Goal: Task Accomplishment & Management: Use online tool/utility

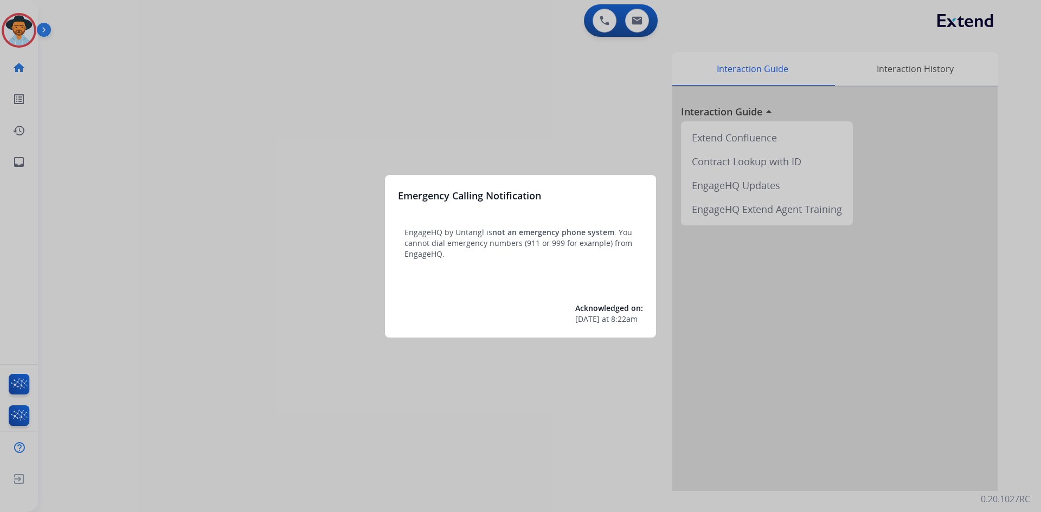
click at [254, 234] on div at bounding box center [520, 256] width 1041 height 512
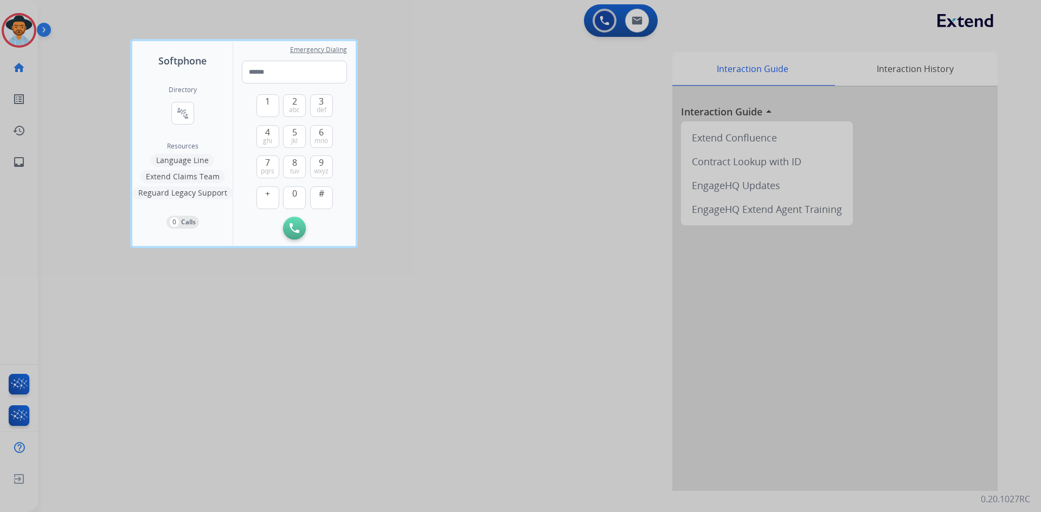
click at [143, 384] on div at bounding box center [520, 256] width 1041 height 512
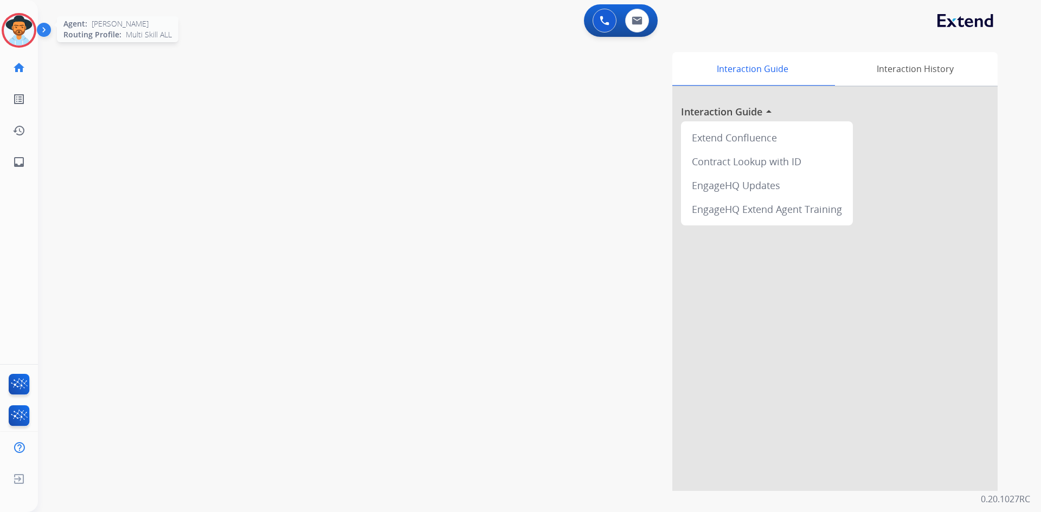
click at [22, 33] on img at bounding box center [19, 30] width 30 height 30
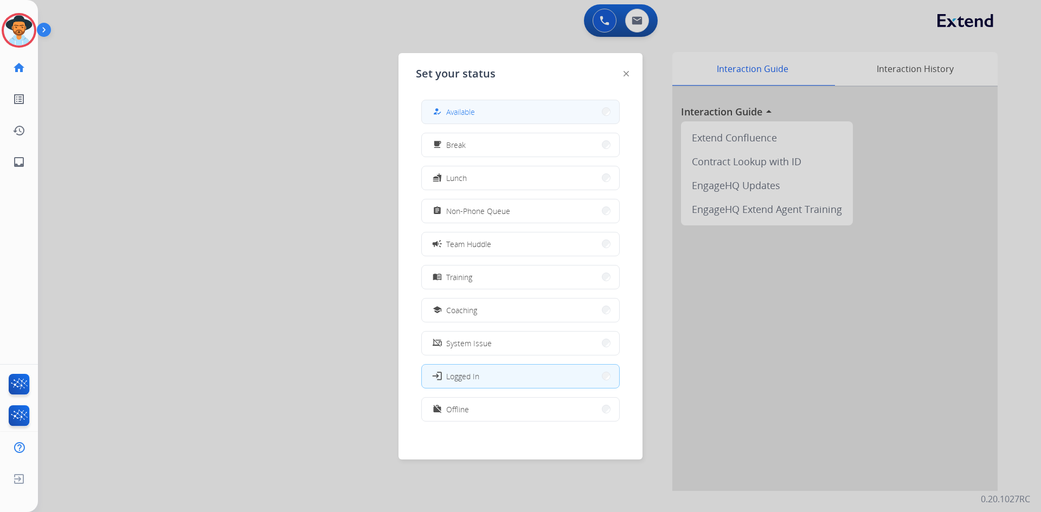
click at [527, 112] on button "how_to_reg Available" at bounding box center [520, 111] width 197 height 23
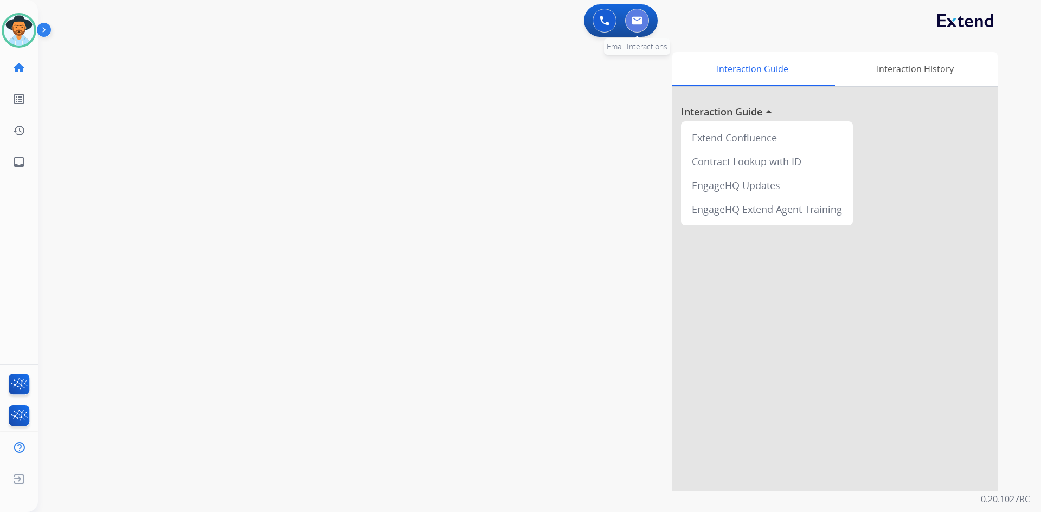
click at [641, 20] on img at bounding box center [637, 20] width 11 height 9
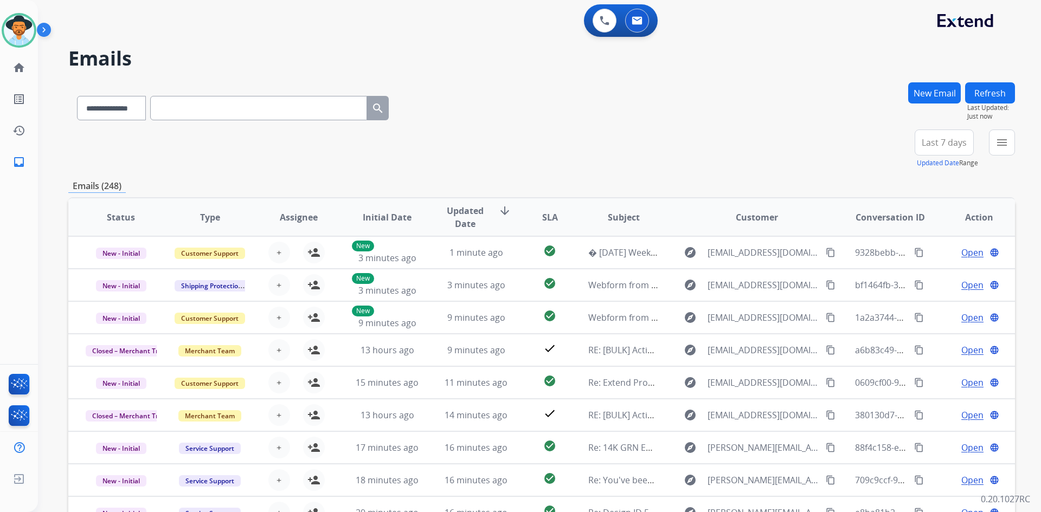
click at [936, 152] on button "Last 7 days" at bounding box center [944, 143] width 59 height 26
click at [936, 272] on div "Last 90 days" at bounding box center [941, 274] width 60 height 16
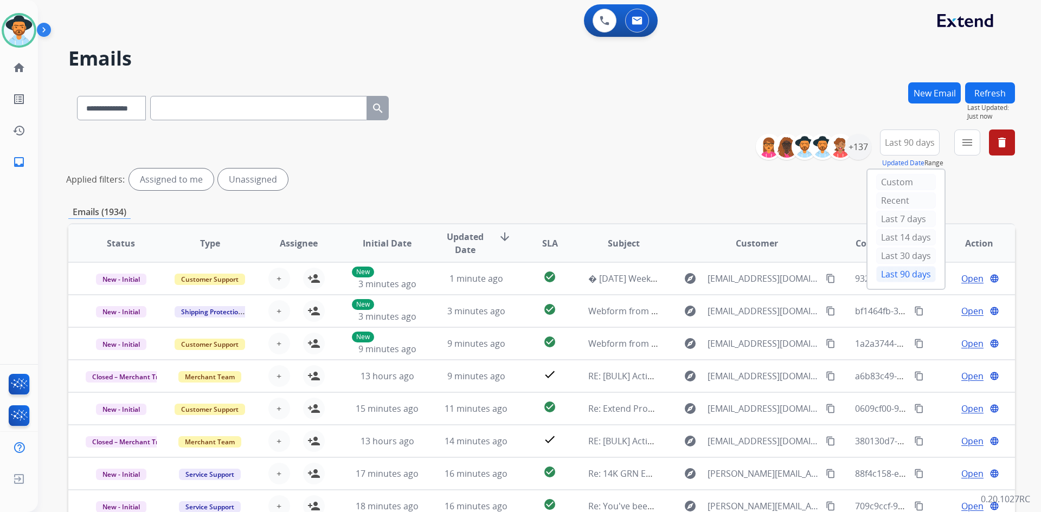
click at [839, 180] on div "Applied filters: Assigned to me Unassigned" at bounding box center [539, 180] width 947 height 22
click at [858, 153] on div "+137" at bounding box center [858, 147] width 26 height 26
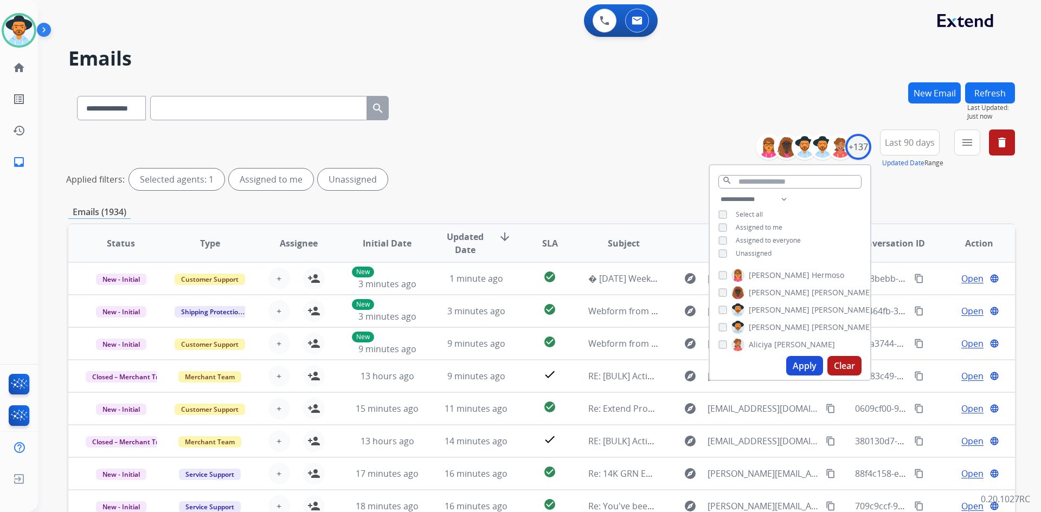
click at [756, 252] on span "Unassigned" at bounding box center [754, 253] width 36 height 9
click at [807, 365] on button "Apply" at bounding box center [804, 366] width 37 height 20
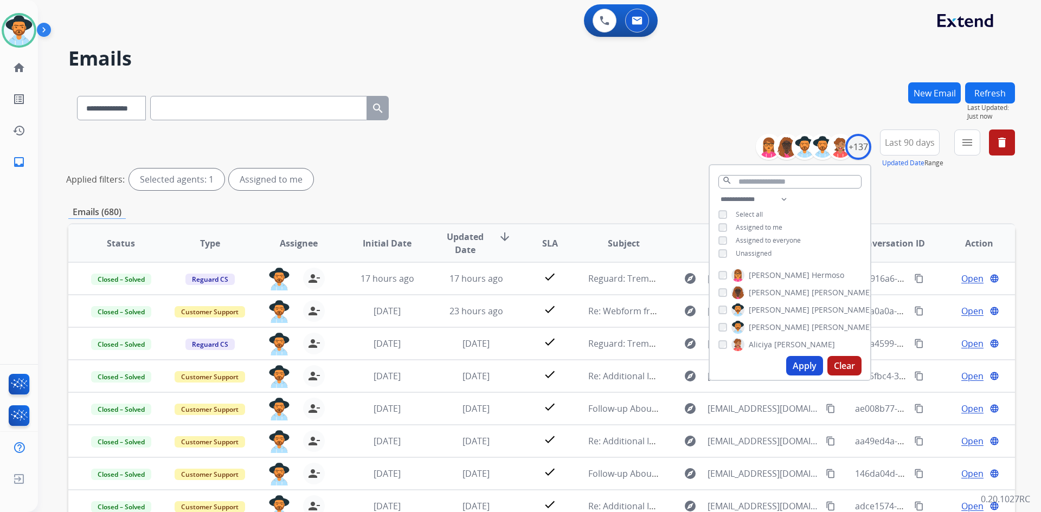
drag, startPoint x: 562, startPoint y: 137, endPoint x: 547, endPoint y: 143, distance: 16.3
click at [564, 131] on div "**********" at bounding box center [541, 162] width 947 height 65
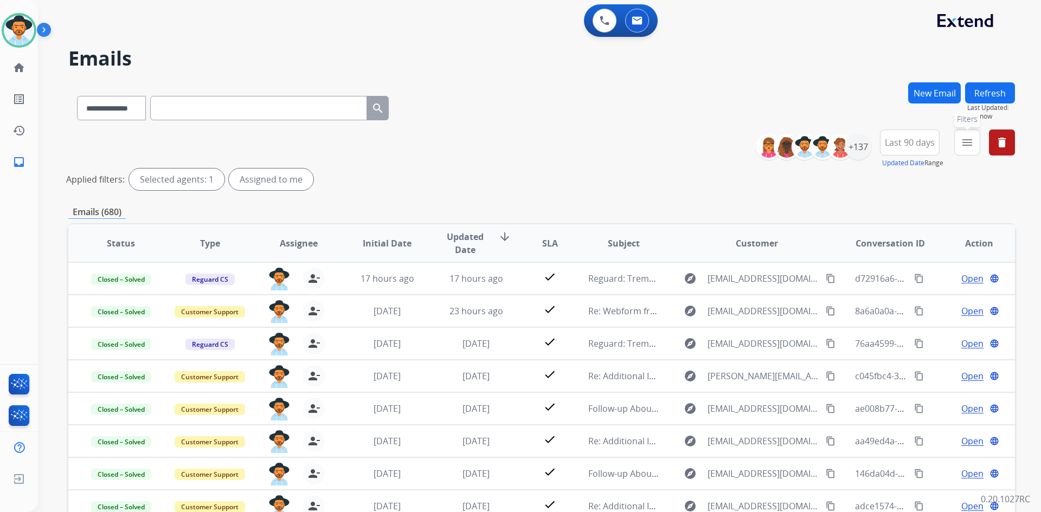
click at [969, 146] on mat-icon "menu" at bounding box center [967, 142] width 13 height 13
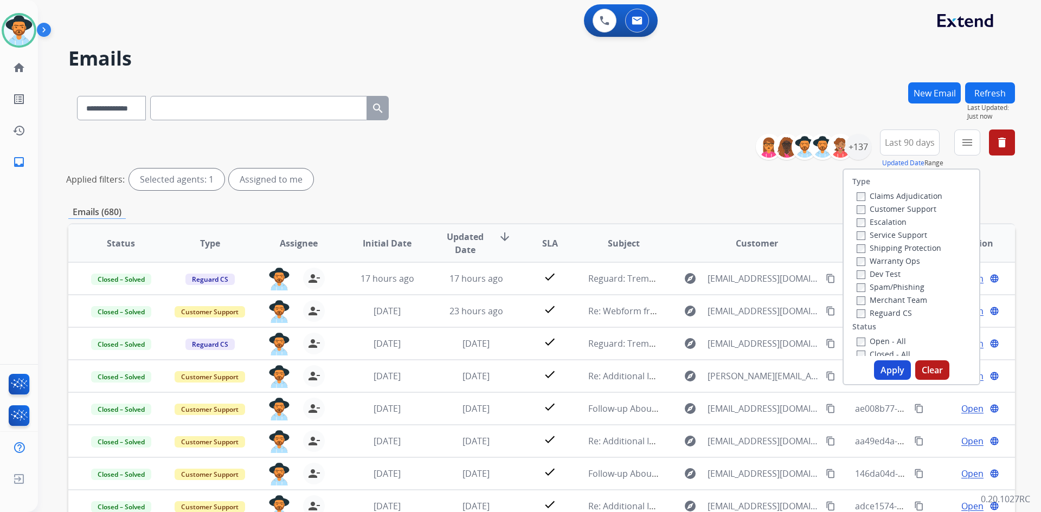
click at [886, 342] on label "Open - All" at bounding box center [881, 341] width 49 height 10
click at [884, 375] on button "Apply" at bounding box center [892, 371] width 37 height 20
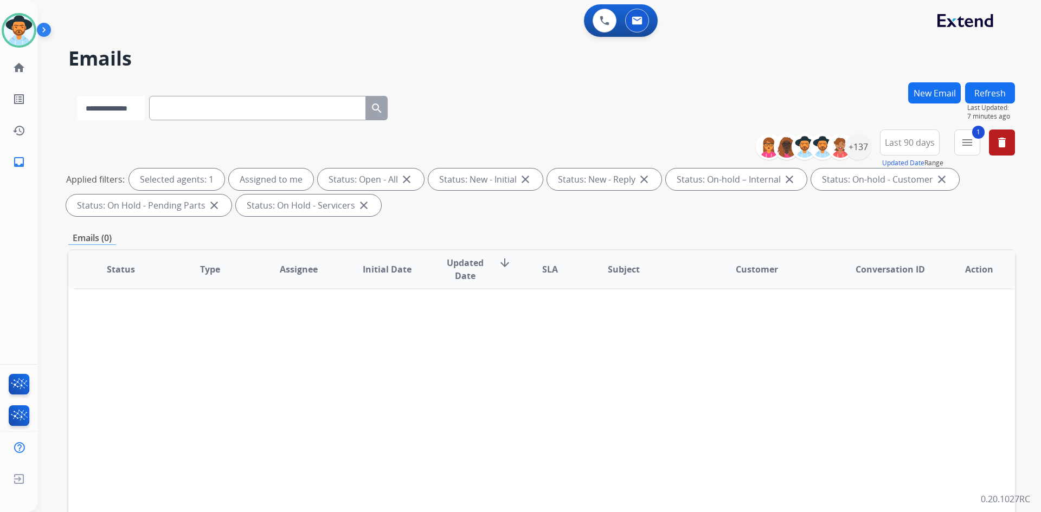
click at [127, 108] on select "**********" at bounding box center [111, 108] width 68 height 24
select select "**********"
click at [77, 96] on select "**********" at bounding box center [111, 108] width 68 height 24
click at [226, 106] on input "text" at bounding box center [258, 108] width 217 height 24
paste input "**********"
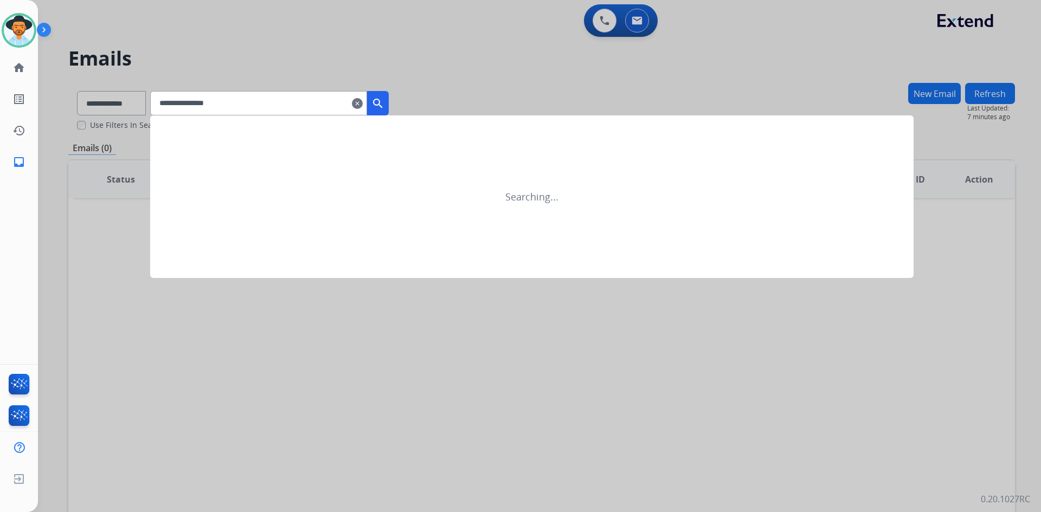
type input "**********"
click at [384, 100] on mat-icon "search" at bounding box center [377, 103] width 13 height 13
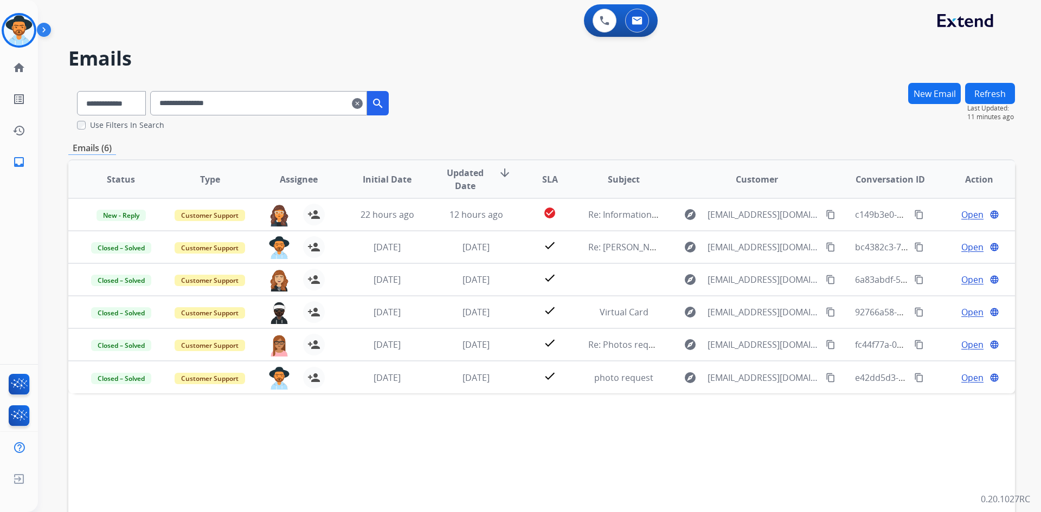
drag, startPoint x: 42, startPoint y: 34, endPoint x: 76, endPoint y: 30, distance: 33.8
click at [42, 34] on img at bounding box center [46, 32] width 18 height 21
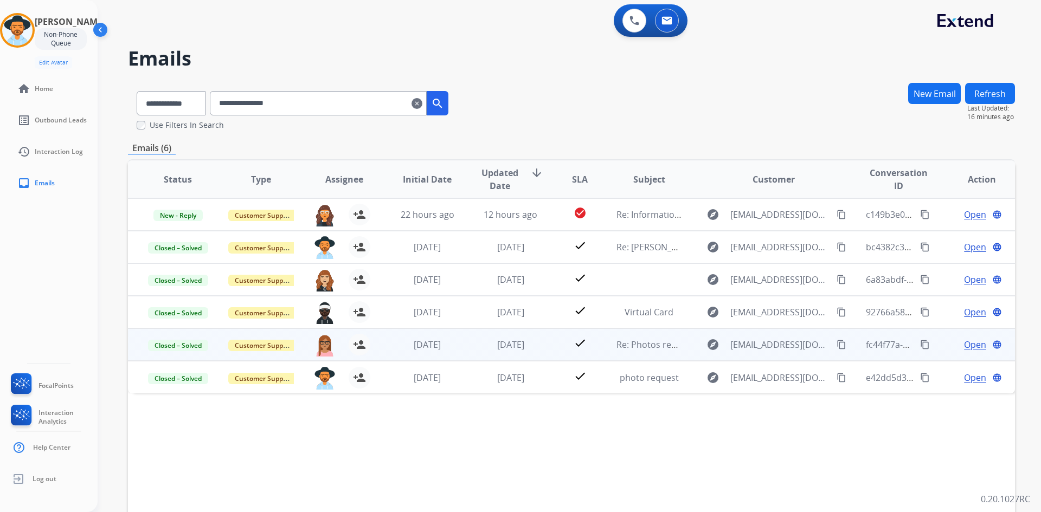
click at [968, 349] on span "Open" at bounding box center [975, 344] width 22 height 13
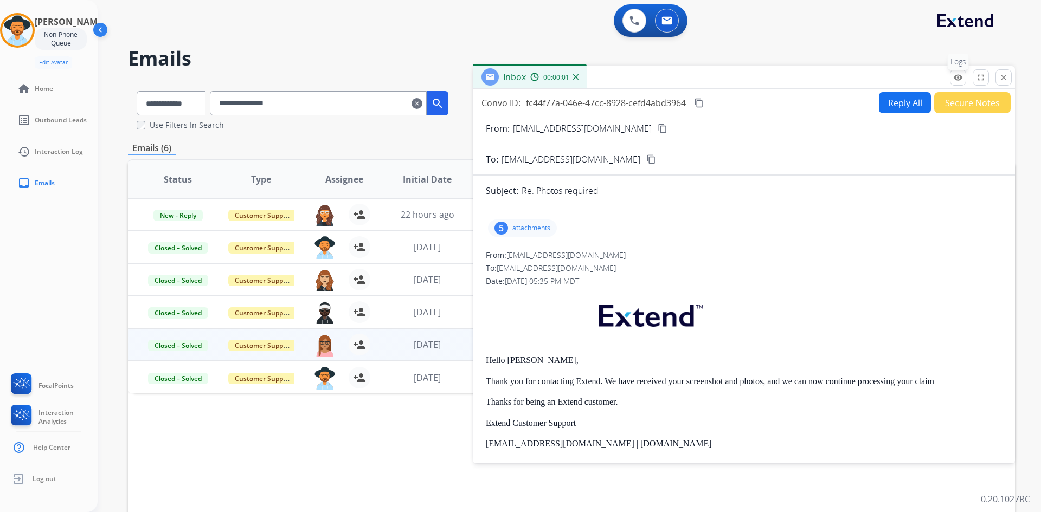
click at [952, 79] on button "remove_red_eye Logs" at bounding box center [958, 77] width 16 height 16
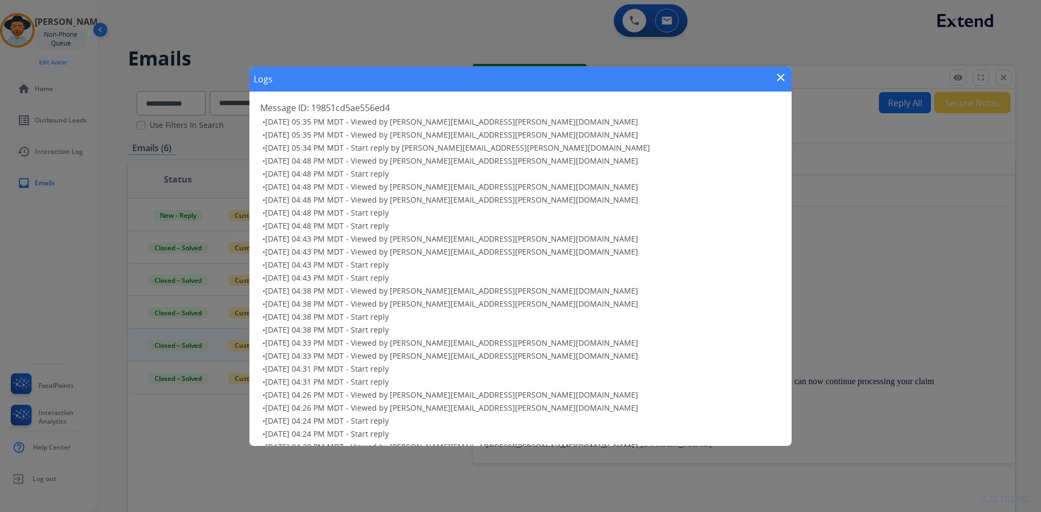
scroll to position [379, 0]
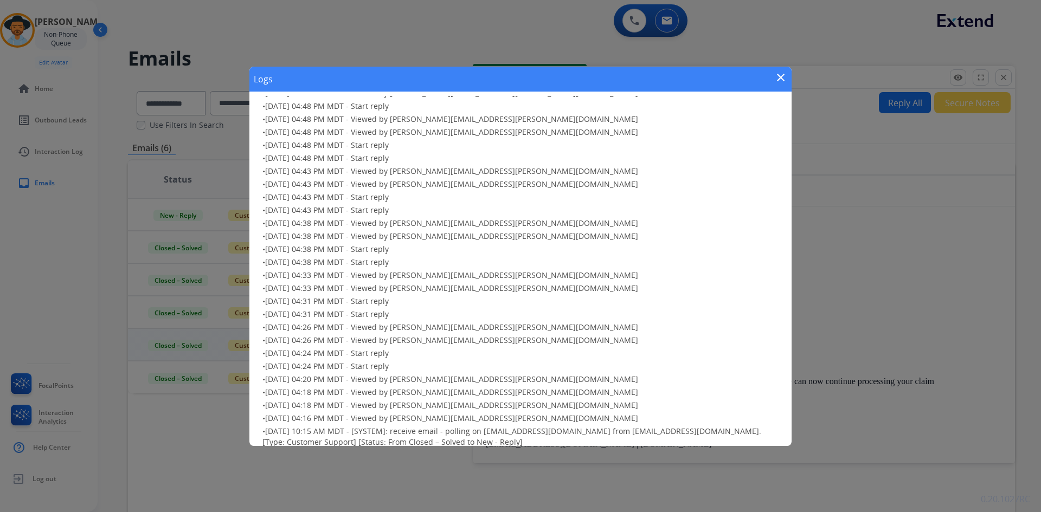
click at [775, 77] on mat-icon "close" at bounding box center [780, 77] width 13 height 13
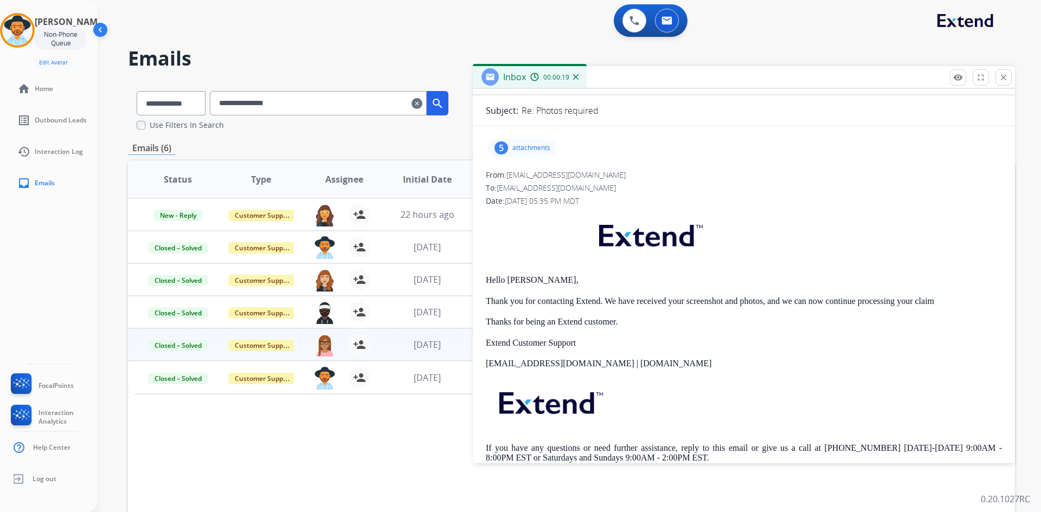
scroll to position [0, 0]
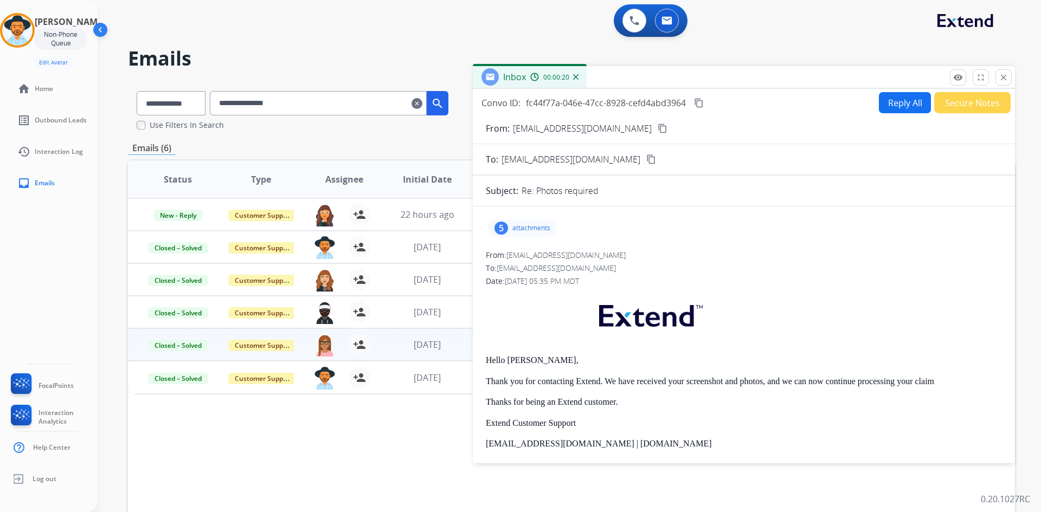
click at [525, 224] on p "attachments" at bounding box center [531, 228] width 38 height 9
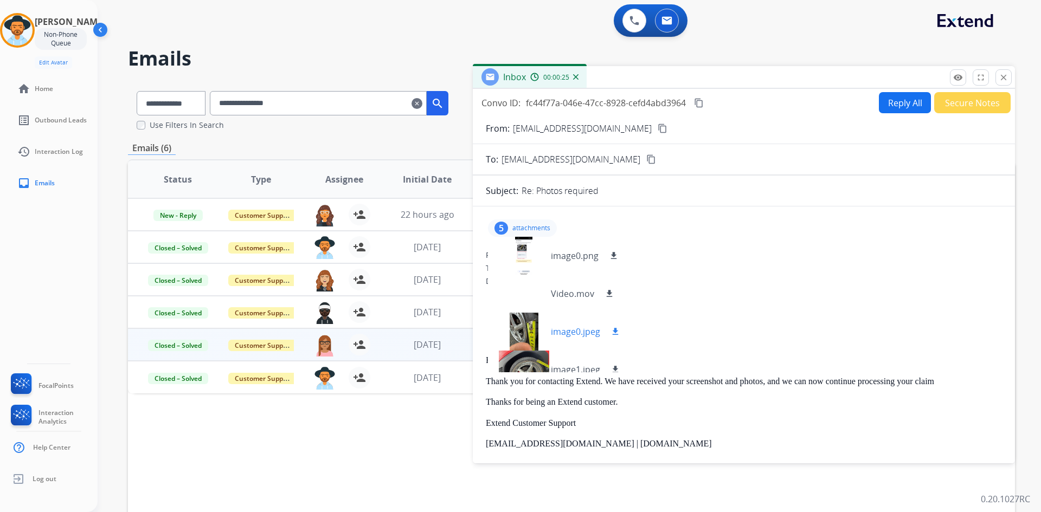
click at [571, 328] on p "image0.jpeg" at bounding box center [575, 331] width 49 height 13
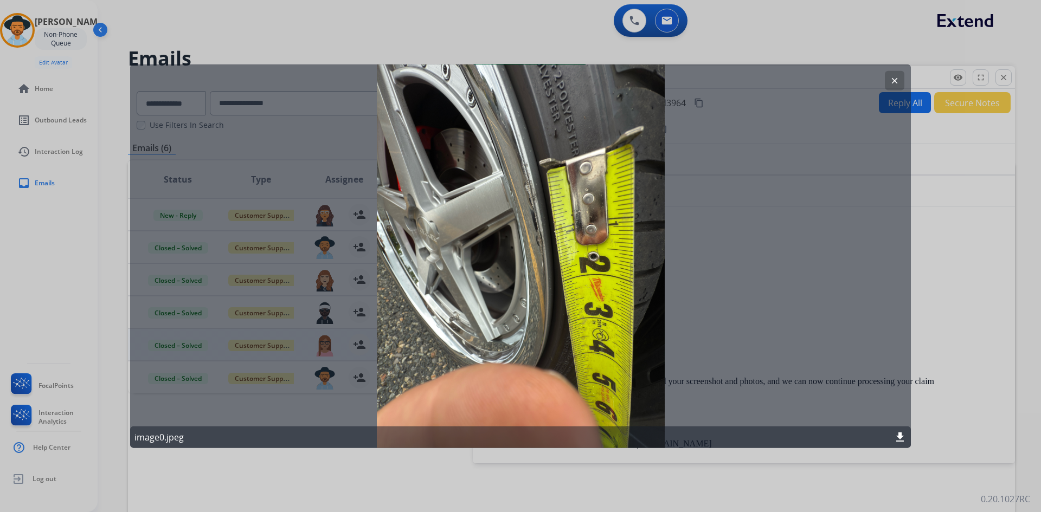
click at [894, 82] on mat-icon "clear" at bounding box center [895, 80] width 10 height 10
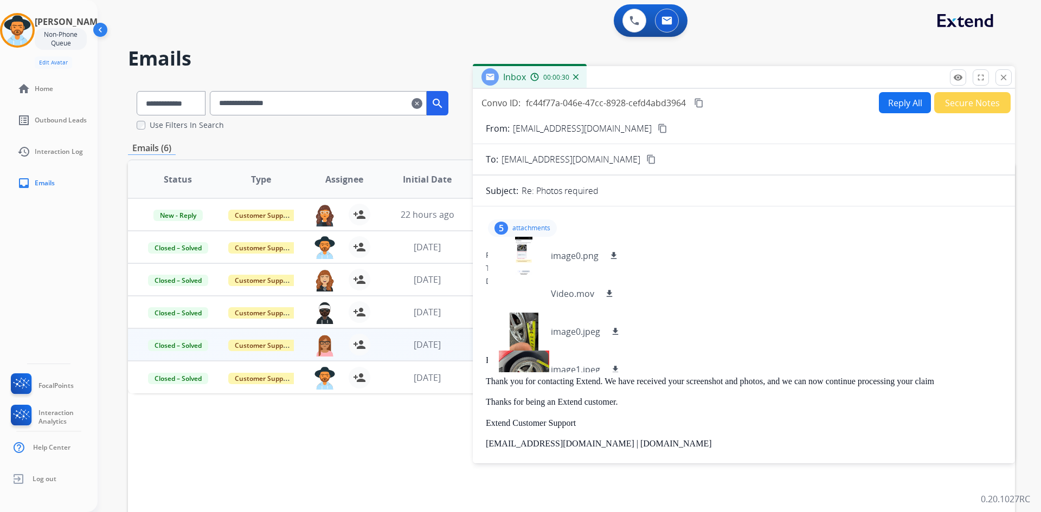
click at [533, 227] on p "attachments" at bounding box center [531, 228] width 38 height 9
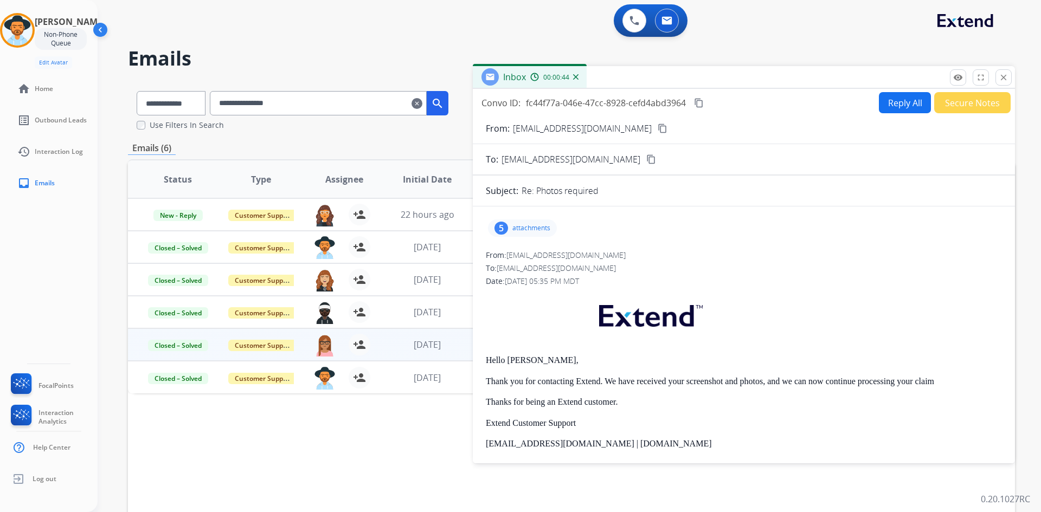
click at [700, 102] on mat-icon "content_copy" at bounding box center [699, 103] width 10 height 10
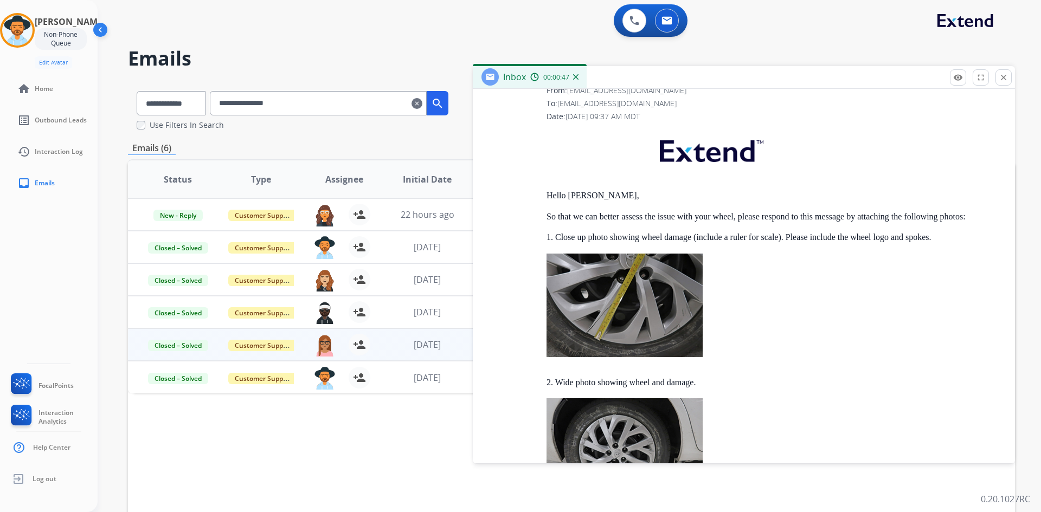
scroll to position [1789, 0]
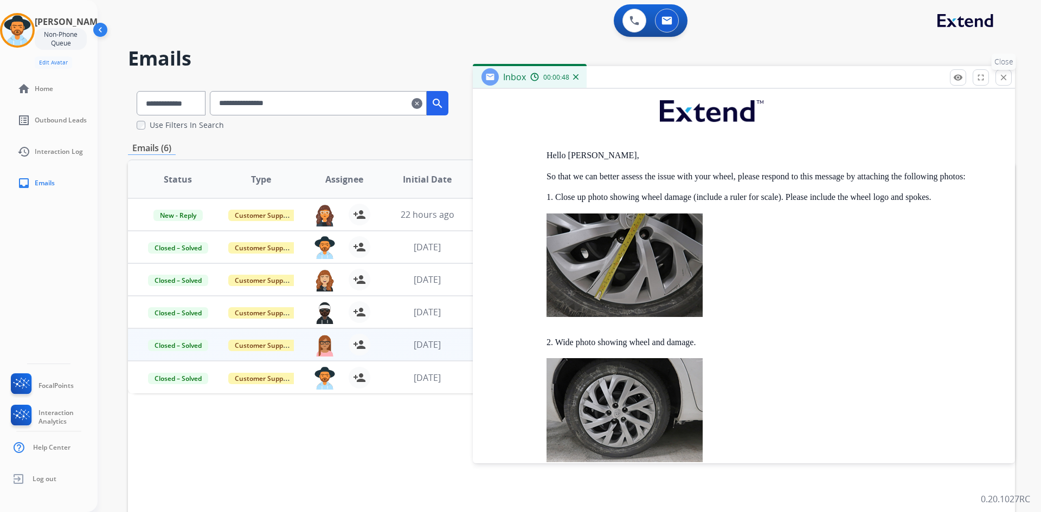
click at [1005, 75] on mat-icon "close" at bounding box center [1004, 78] width 10 height 10
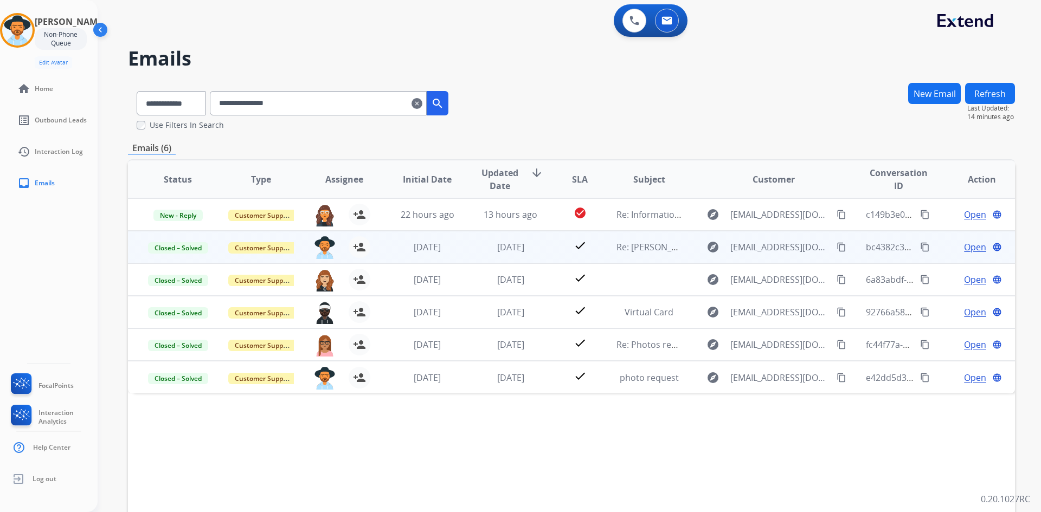
click at [971, 248] on span "Open" at bounding box center [975, 247] width 22 height 13
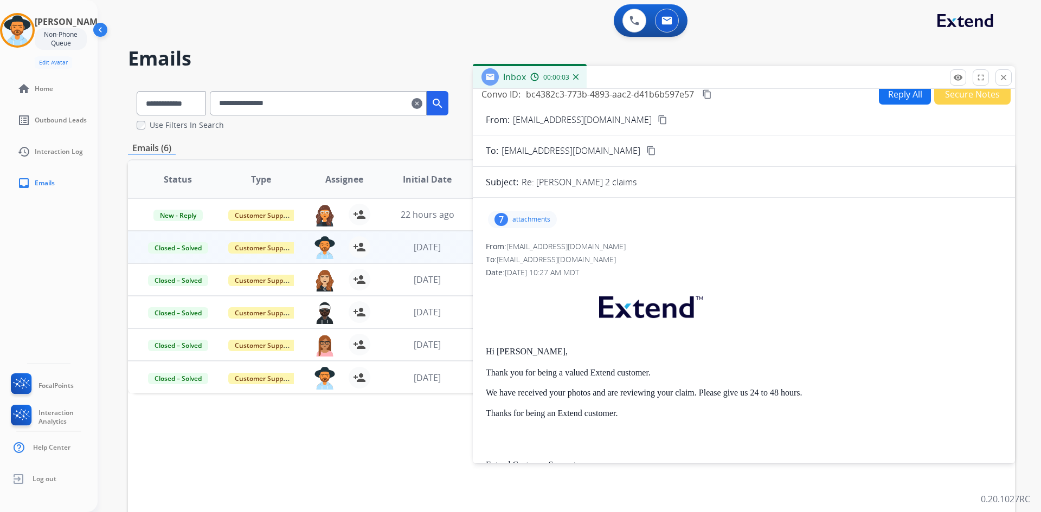
scroll to position [0, 0]
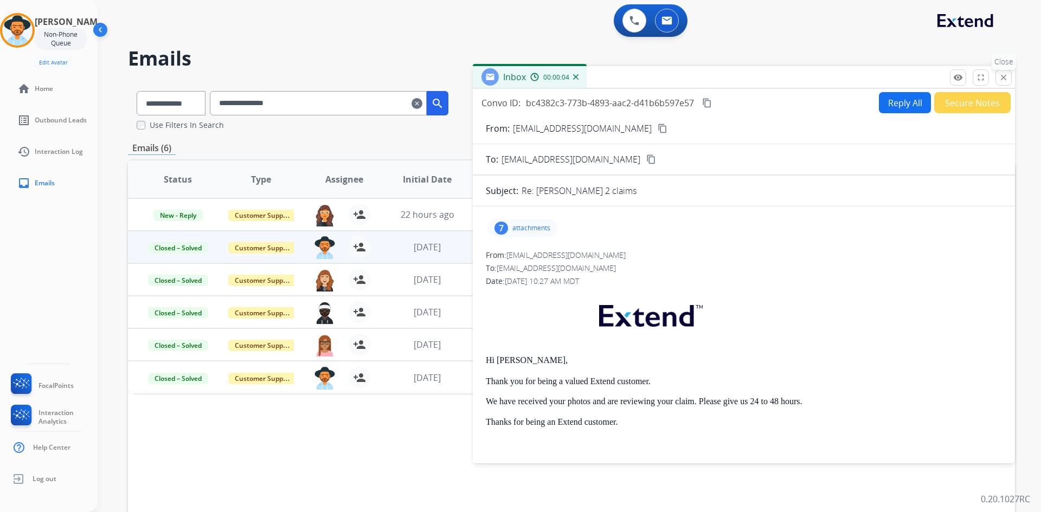
click at [1003, 81] on mat-icon "close" at bounding box center [1004, 78] width 10 height 10
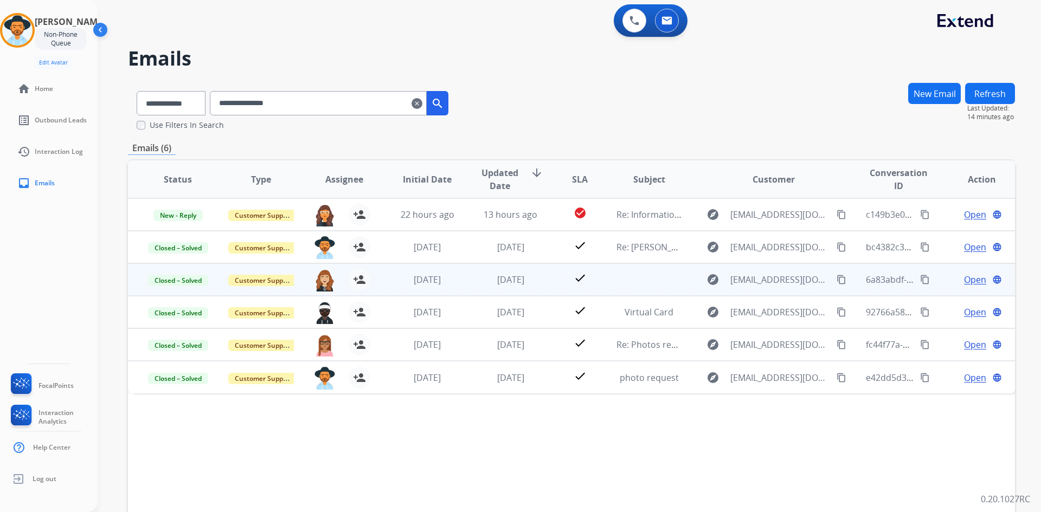
click at [964, 279] on span "Open" at bounding box center [975, 279] width 22 height 13
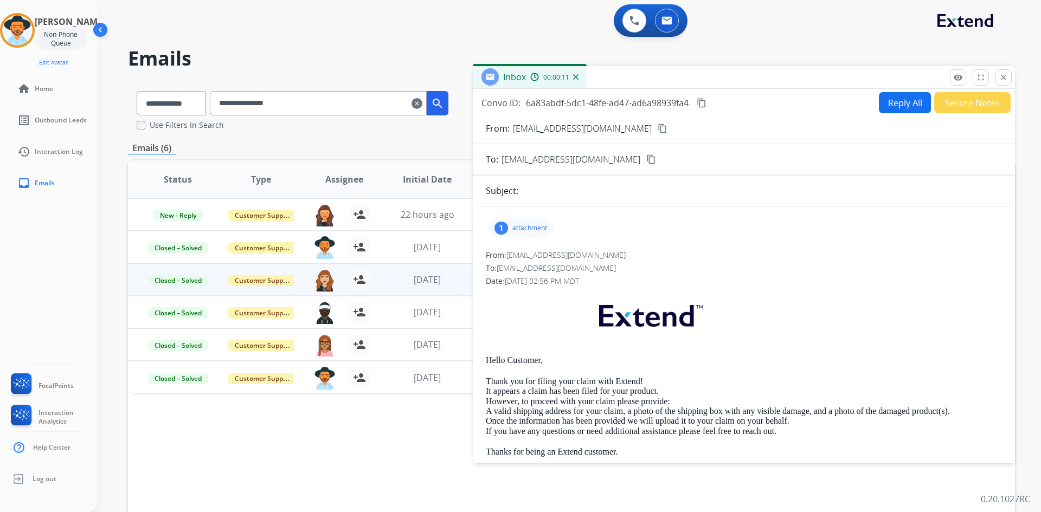
click at [522, 224] on p "attachment" at bounding box center [529, 228] width 35 height 9
click at [521, 230] on p "attachment" at bounding box center [529, 228] width 35 height 9
click at [1005, 80] on mat-icon "close" at bounding box center [1004, 78] width 10 height 10
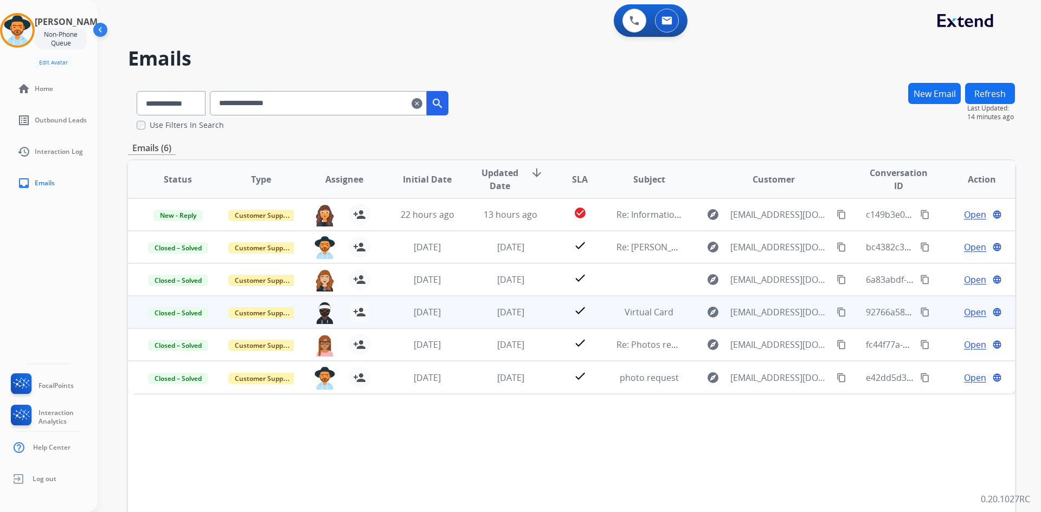
click at [966, 317] on span "Open" at bounding box center [975, 312] width 22 height 13
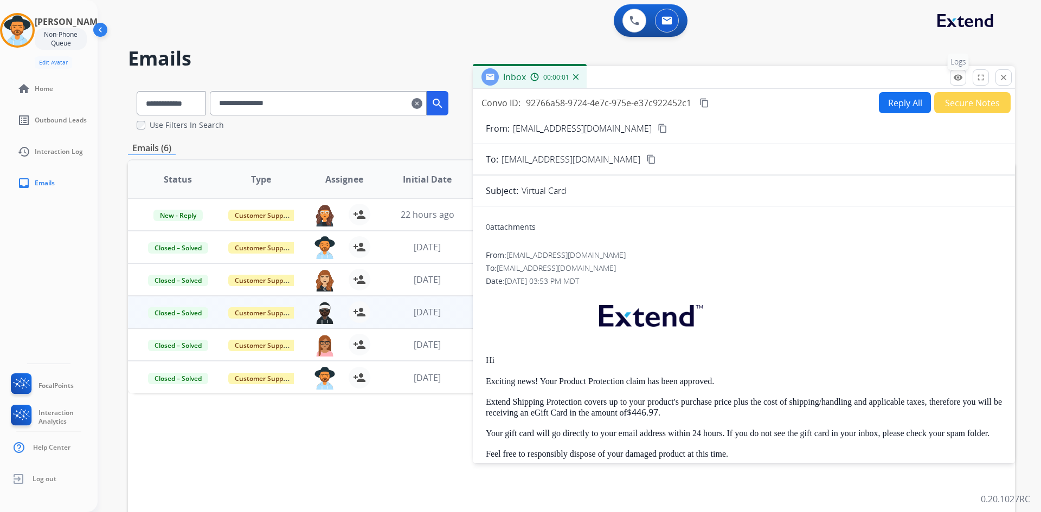
click at [960, 78] on mat-icon "remove_red_eye" at bounding box center [958, 78] width 10 height 10
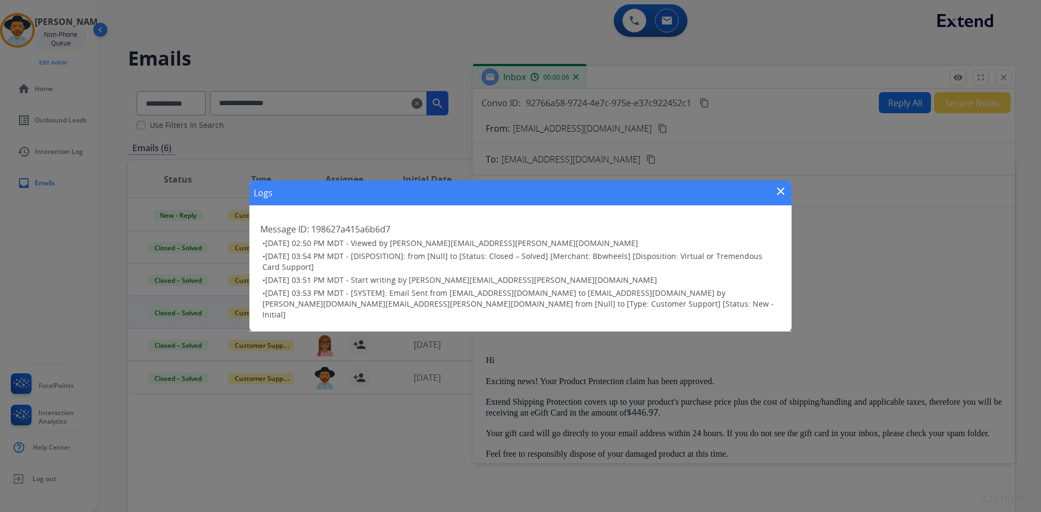
click at [780, 195] on mat-icon "close" at bounding box center [780, 191] width 13 height 13
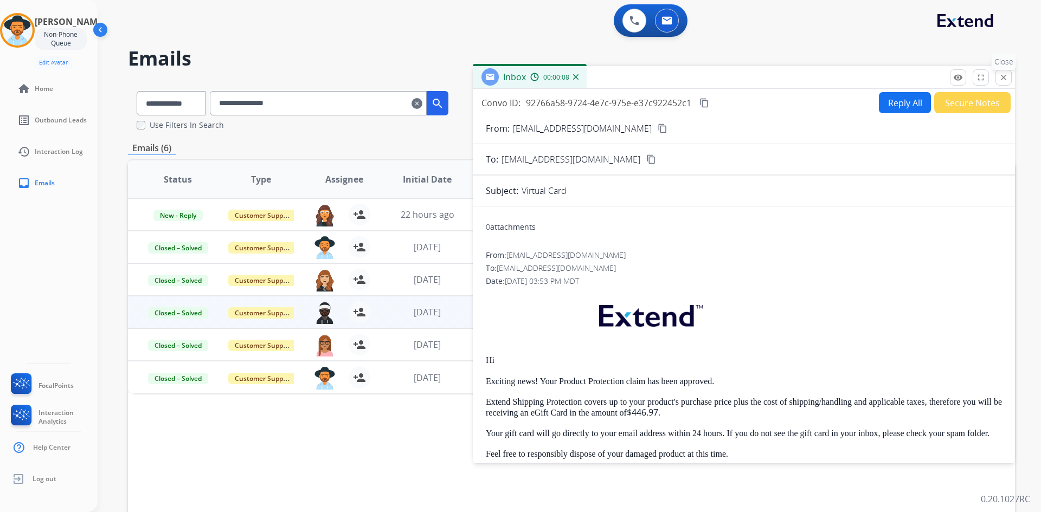
click at [1002, 74] on mat-icon "close" at bounding box center [1004, 78] width 10 height 10
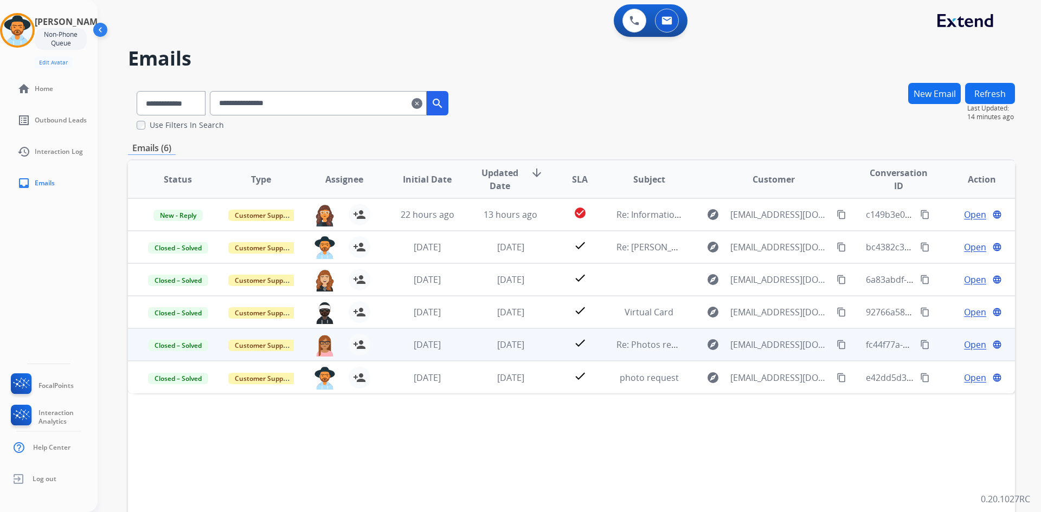
click at [965, 343] on span "Open" at bounding box center [975, 344] width 22 height 13
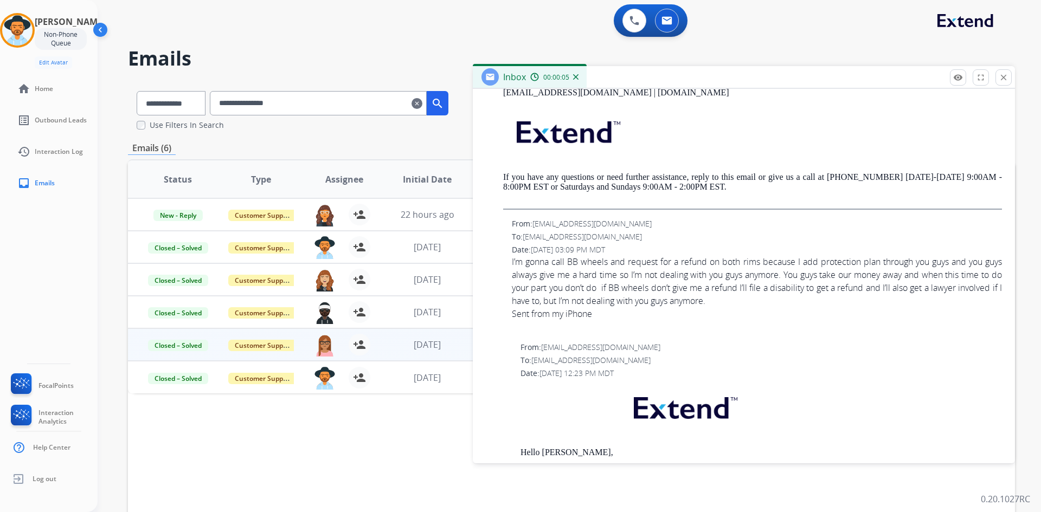
scroll to position [759, 0]
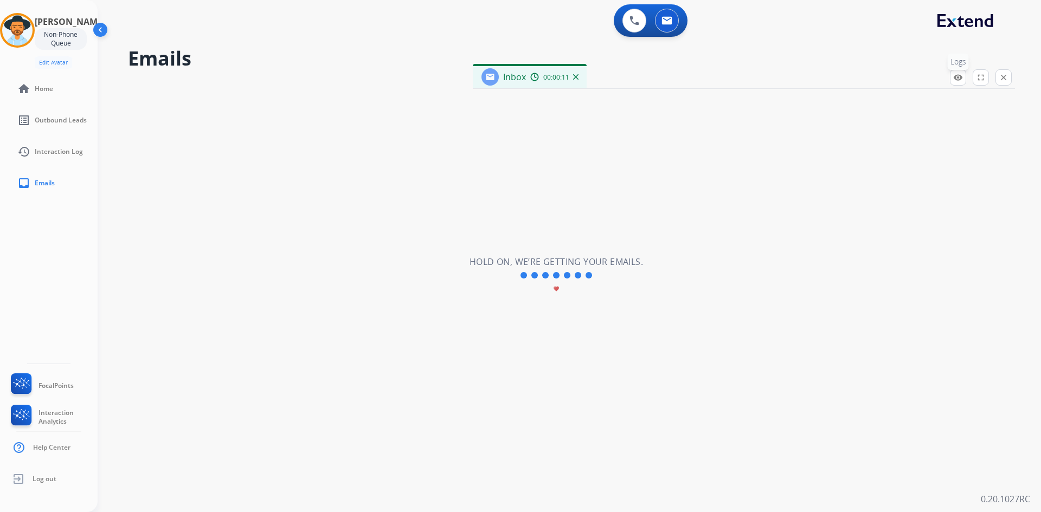
click at [956, 75] on mat-icon "remove_red_eye" at bounding box center [958, 78] width 10 height 10
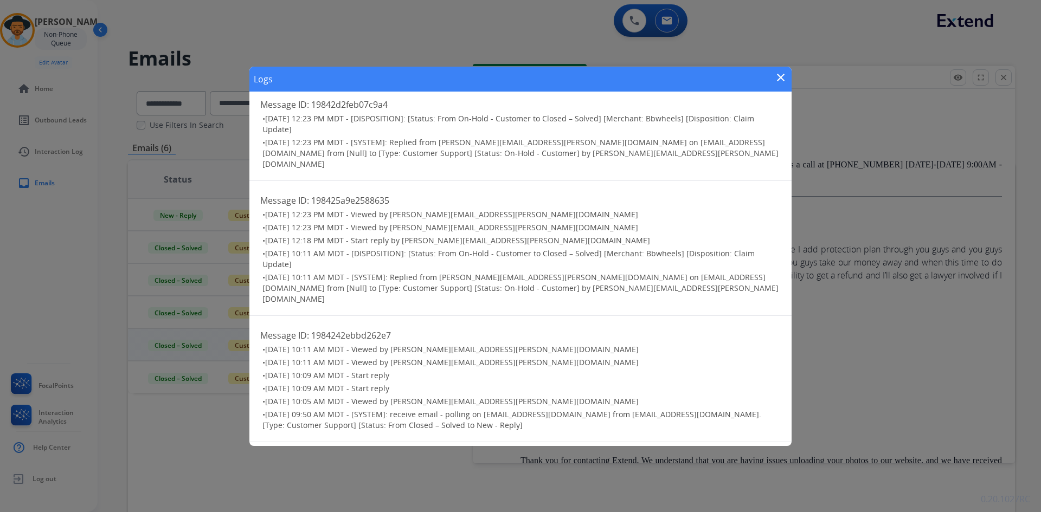
scroll to position [1016, 0]
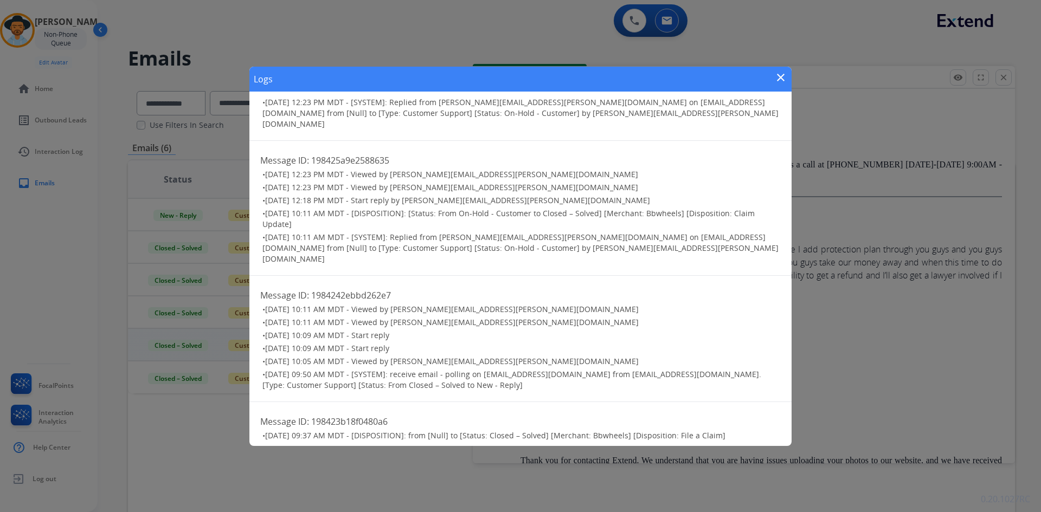
click at [775, 82] on mat-icon "close" at bounding box center [780, 77] width 13 height 13
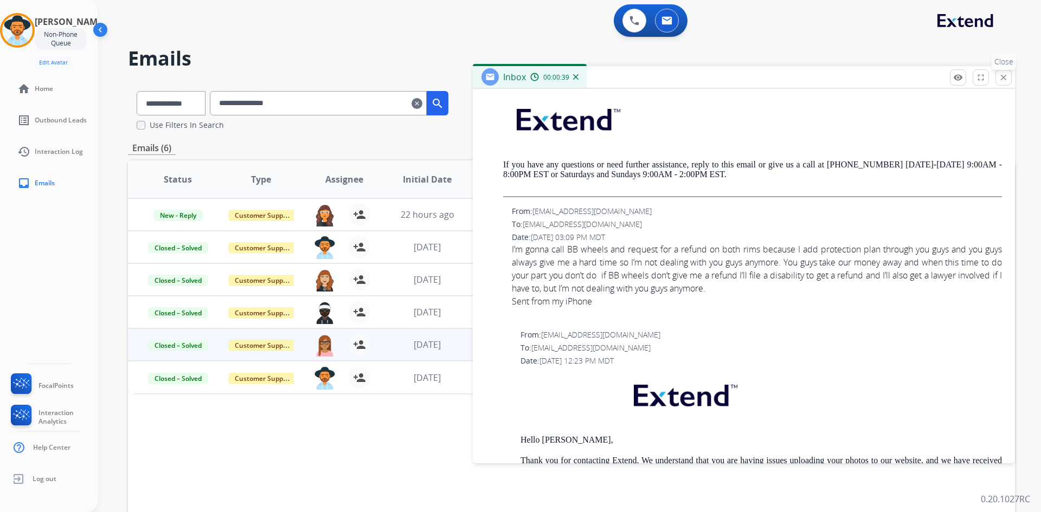
click at [997, 73] on button "close Close" at bounding box center [1003, 77] width 16 height 16
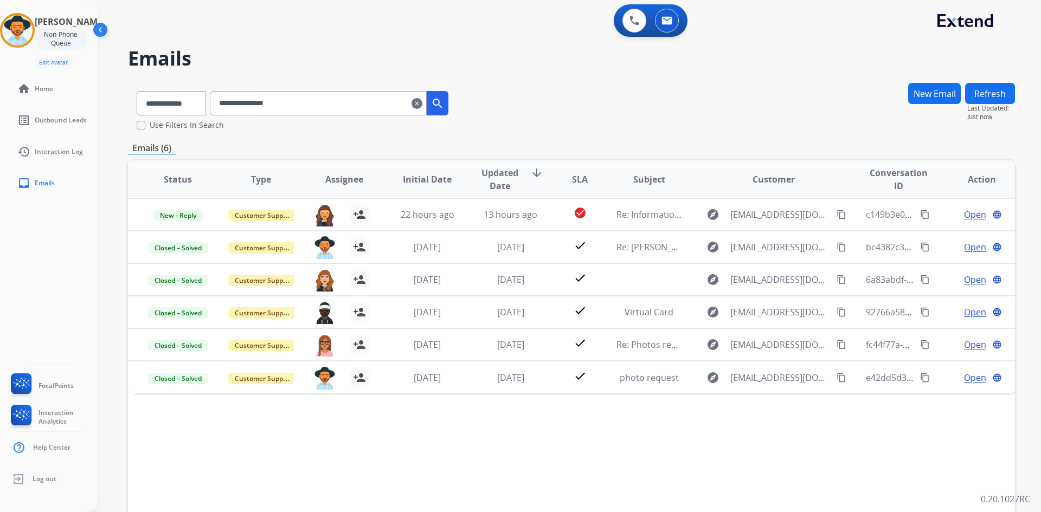
click at [422, 104] on mat-icon "clear" at bounding box center [416, 103] width 11 height 13
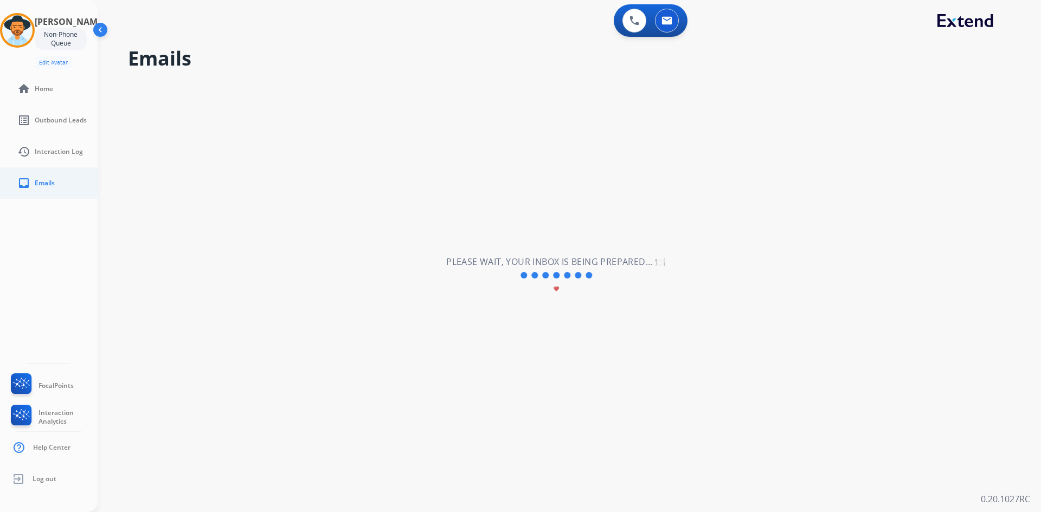
select select "**********"
